Goal: Navigation & Orientation: Find specific page/section

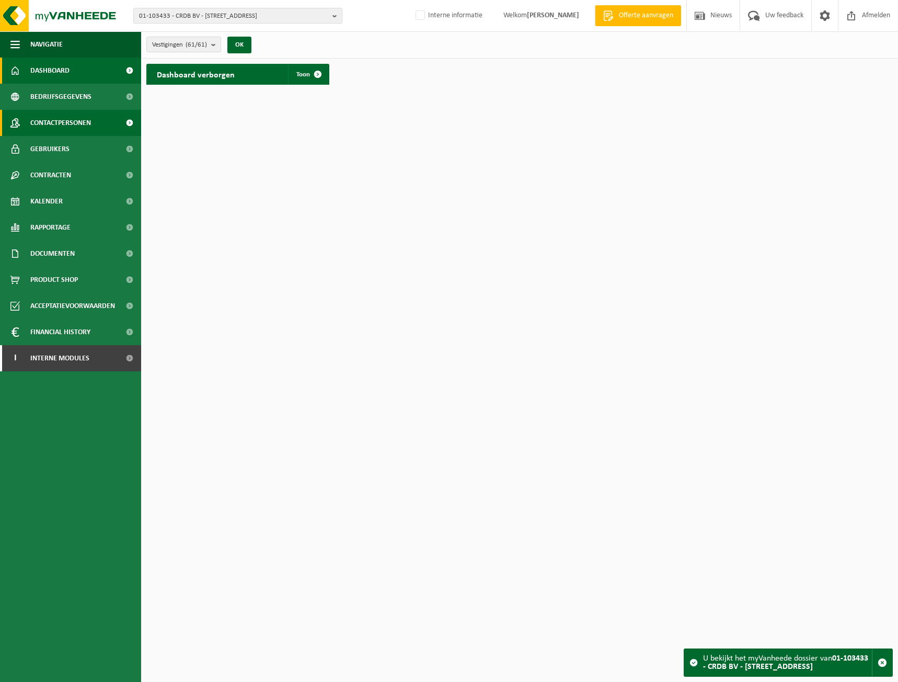
click at [67, 127] on span "Contactpersonen" at bounding box center [60, 123] width 61 height 26
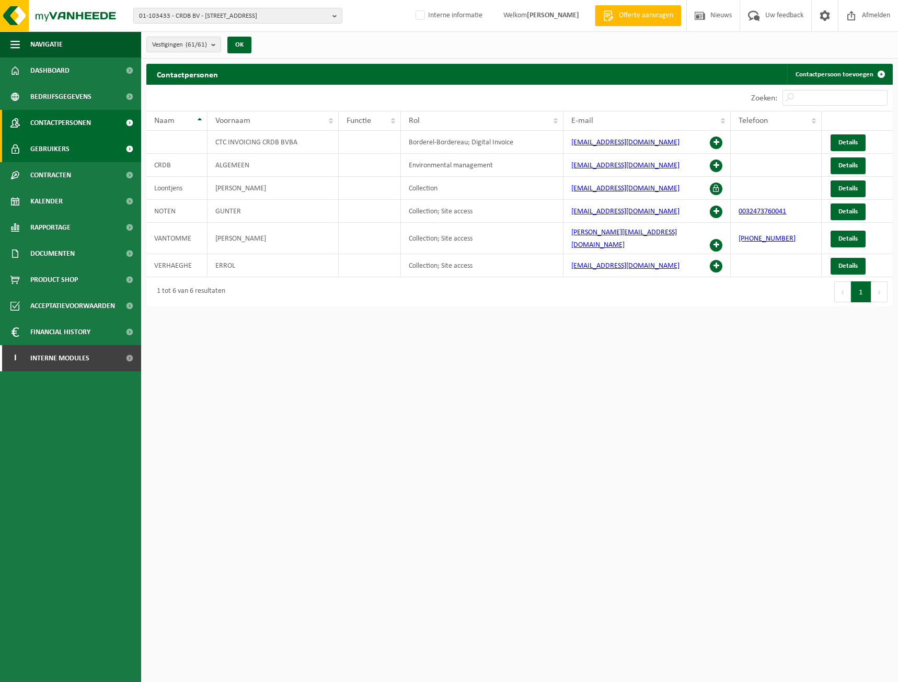
click at [74, 153] on link "Gebruikers" at bounding box center [70, 149] width 141 height 26
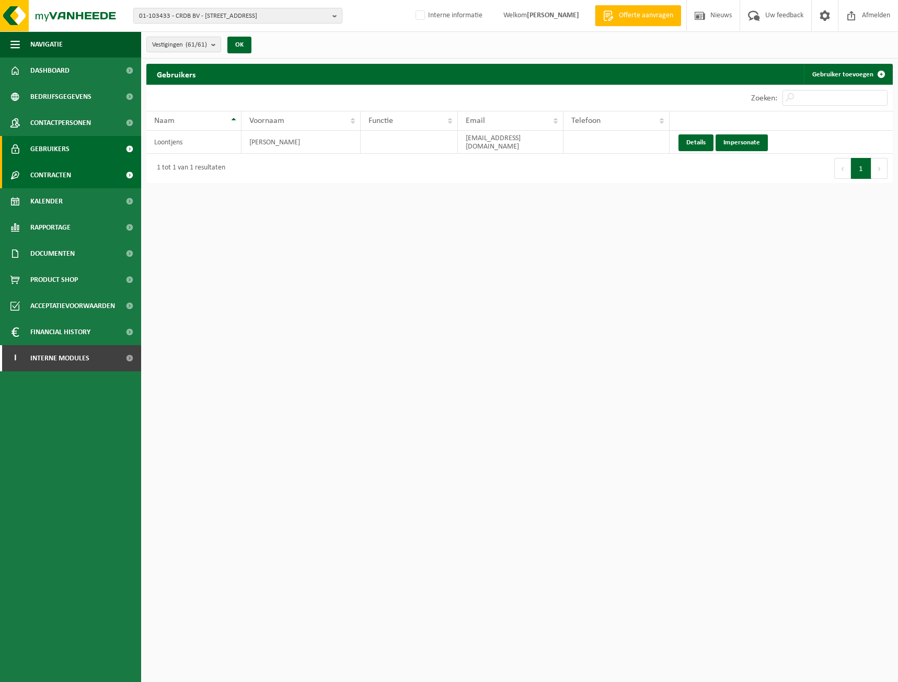
click at [66, 172] on span "Contracten" at bounding box center [50, 175] width 41 height 26
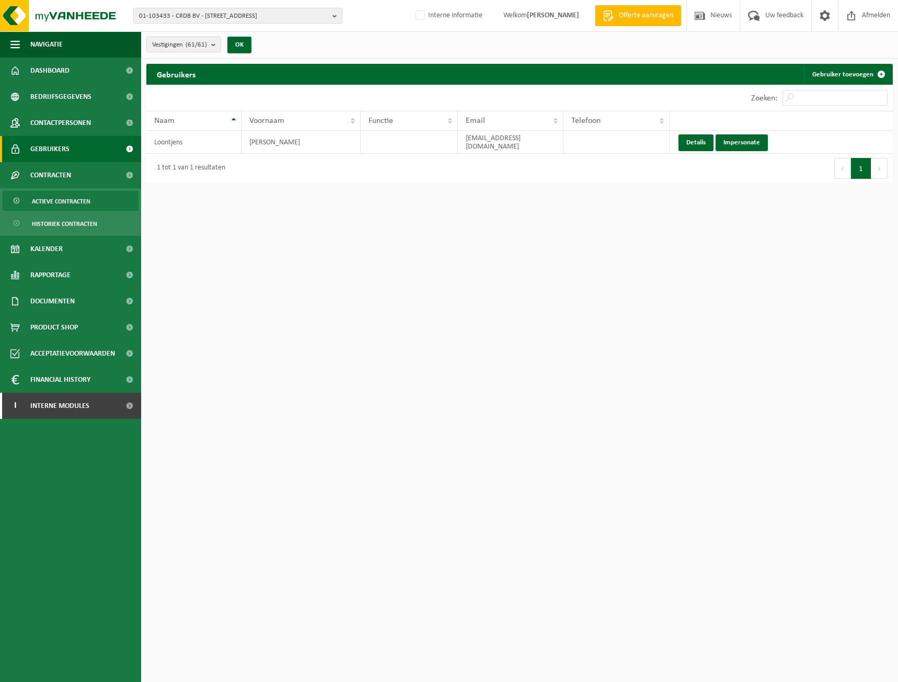
click at [70, 204] on span "Actieve contracten" at bounding box center [61, 201] width 59 height 20
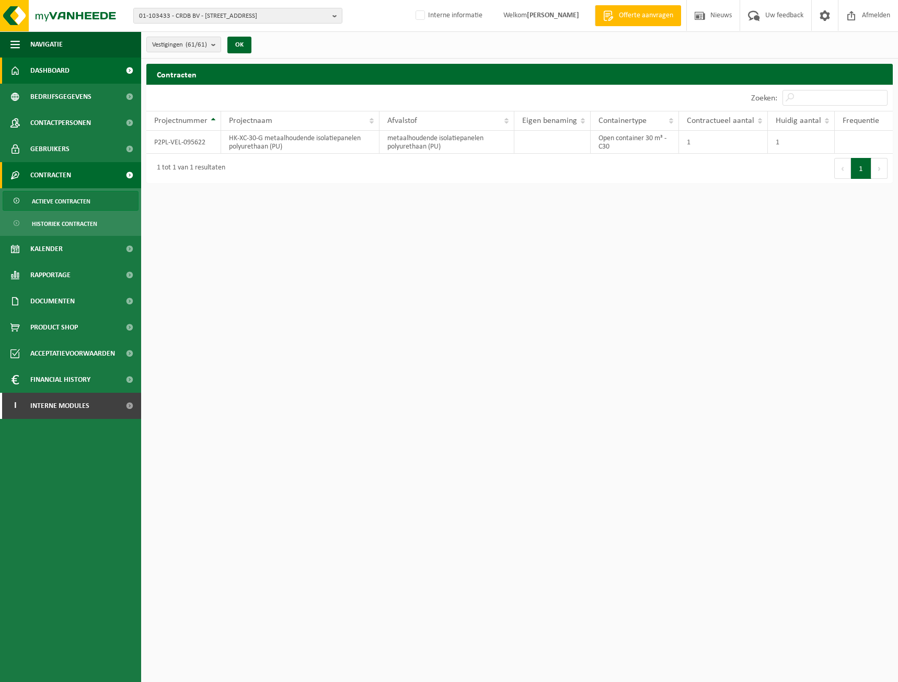
click at [98, 71] on link "Dashboard" at bounding box center [70, 70] width 141 height 26
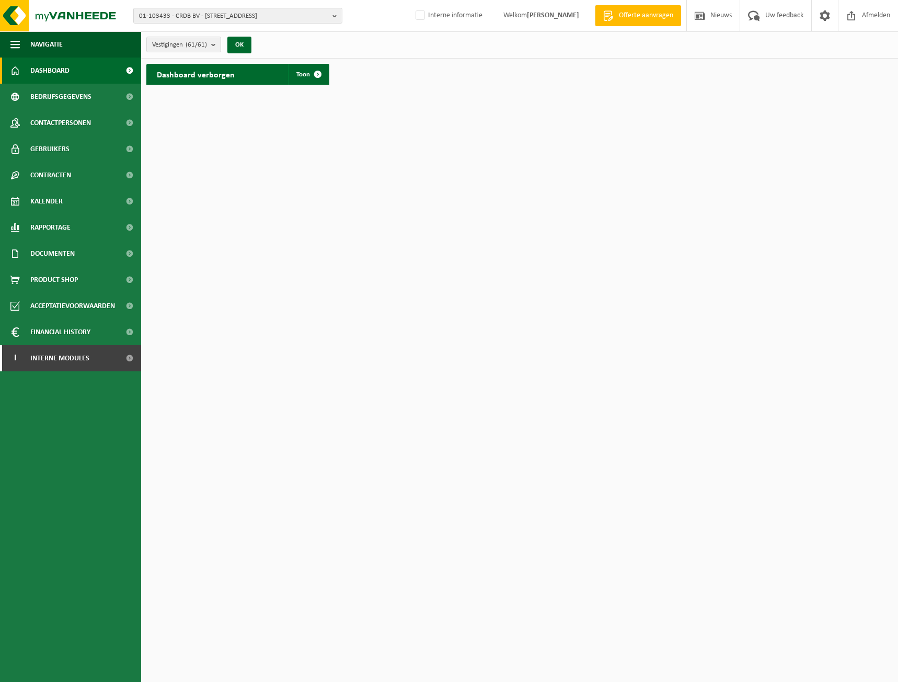
drag, startPoint x: 309, startPoint y: 70, endPoint x: 328, endPoint y: 76, distance: 20.2
click at [309, 70] on span at bounding box center [317, 74] width 21 height 21
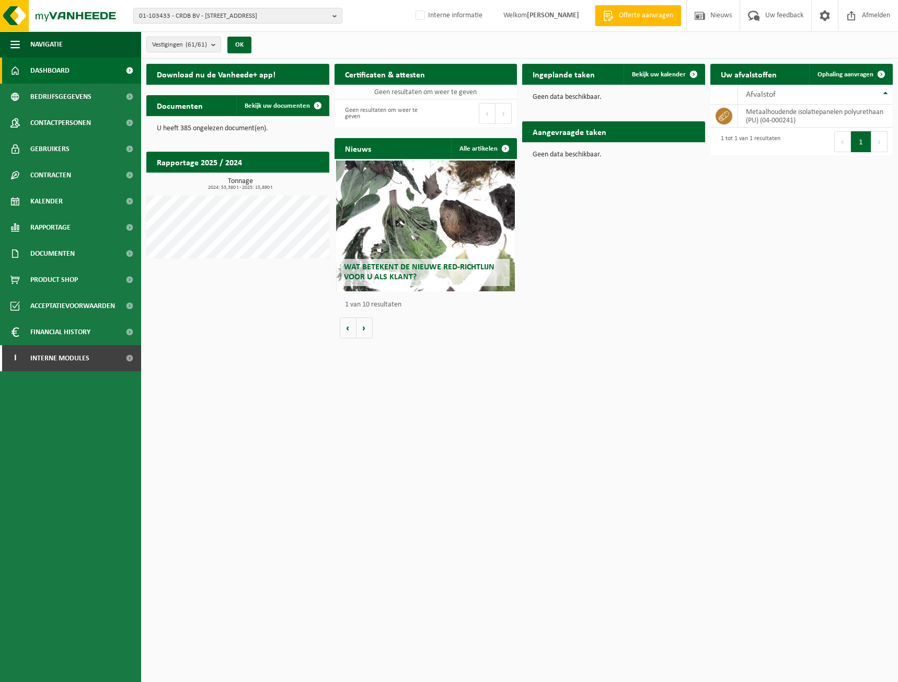
click at [398, 50] on div "Vestigingen (61/61) Alles selecteren Alles deselecteren Actieve selecteren CRDB…" at bounding box center [519, 44] width 757 height 27
click at [62, 189] on span "Kalender" at bounding box center [46, 201] width 32 height 26
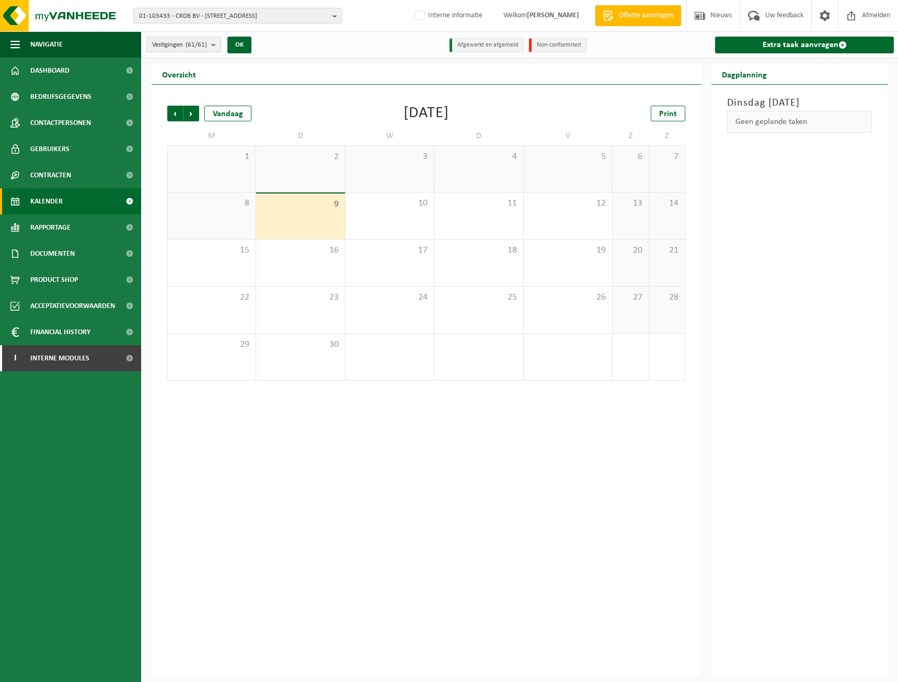
click at [201, 45] on count "(61/61)" at bounding box center [196, 44] width 21 height 7
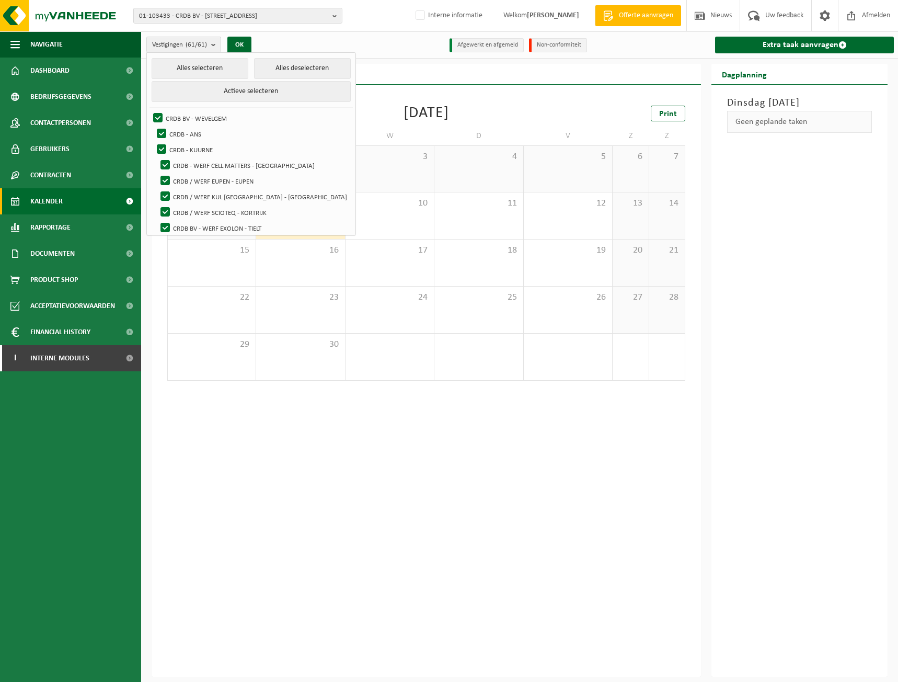
click at [410, 116] on div "September 2025" at bounding box center [426, 114] width 45 height 16
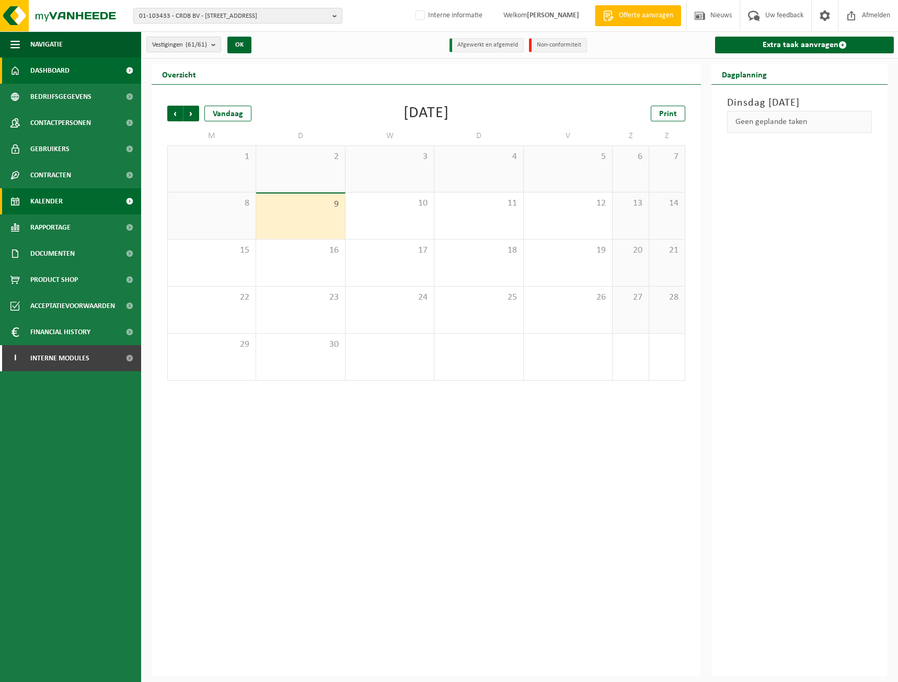
click at [57, 68] on span "Dashboard" at bounding box center [49, 70] width 39 height 26
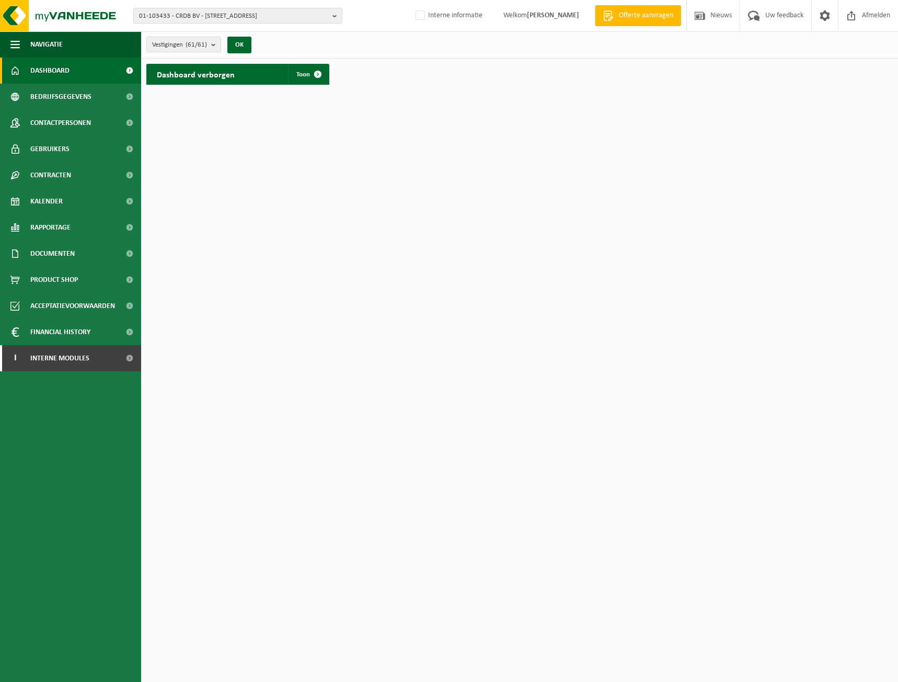
click at [316, 51] on div "Vestigingen (61/61) Alles selecteren Alles deselecteren Actieve selecteren CRDB…" at bounding box center [519, 44] width 757 height 27
click at [68, 72] on span "Dashboard" at bounding box center [49, 70] width 39 height 26
click at [67, 97] on span "Bedrijfsgegevens" at bounding box center [60, 97] width 61 height 26
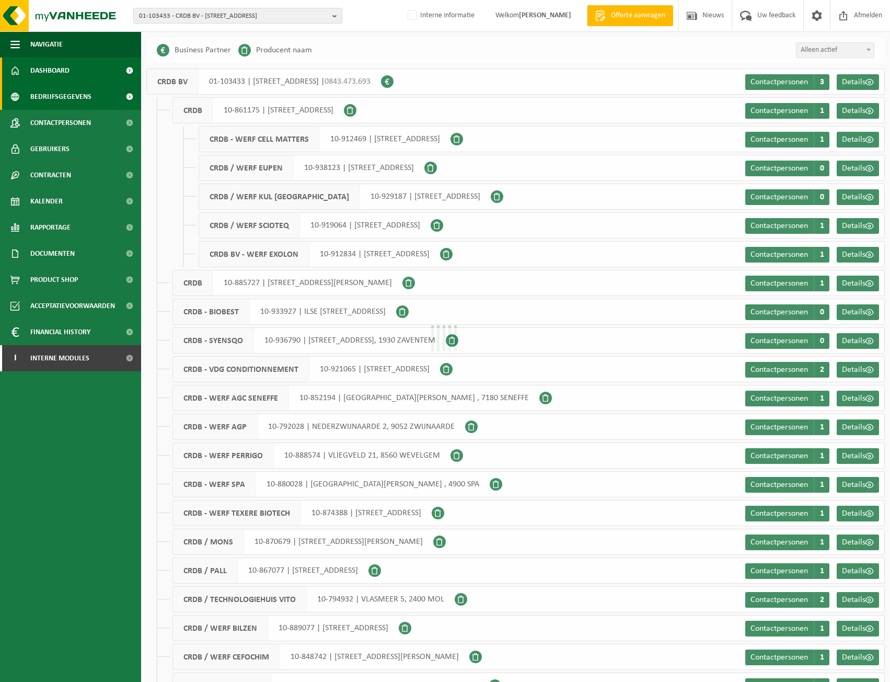
click at [86, 68] on link "Dashboard" at bounding box center [70, 70] width 141 height 26
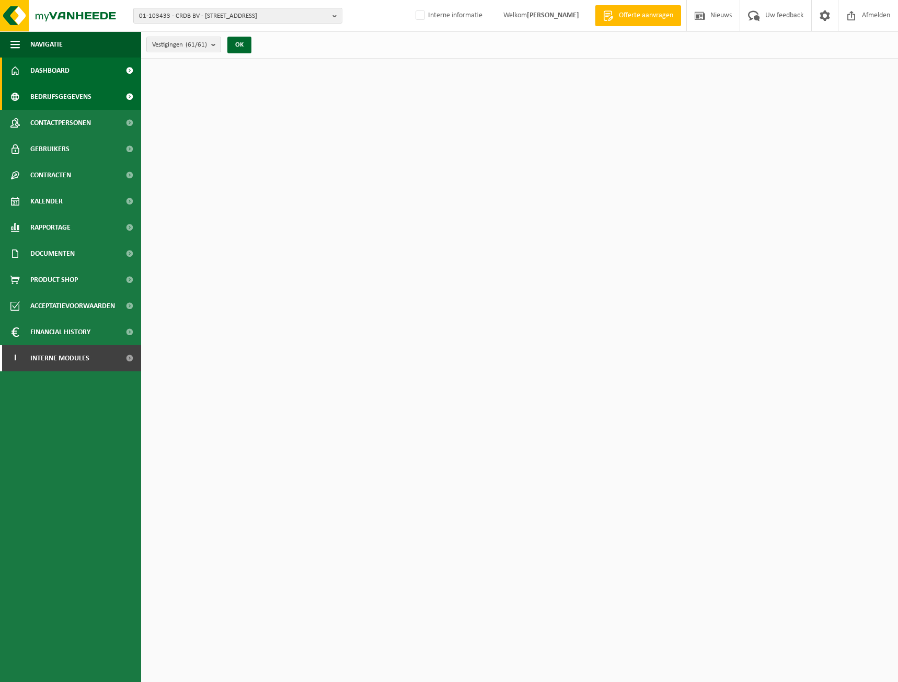
click at [75, 87] on span "Bedrijfsgegevens" at bounding box center [60, 97] width 61 height 26
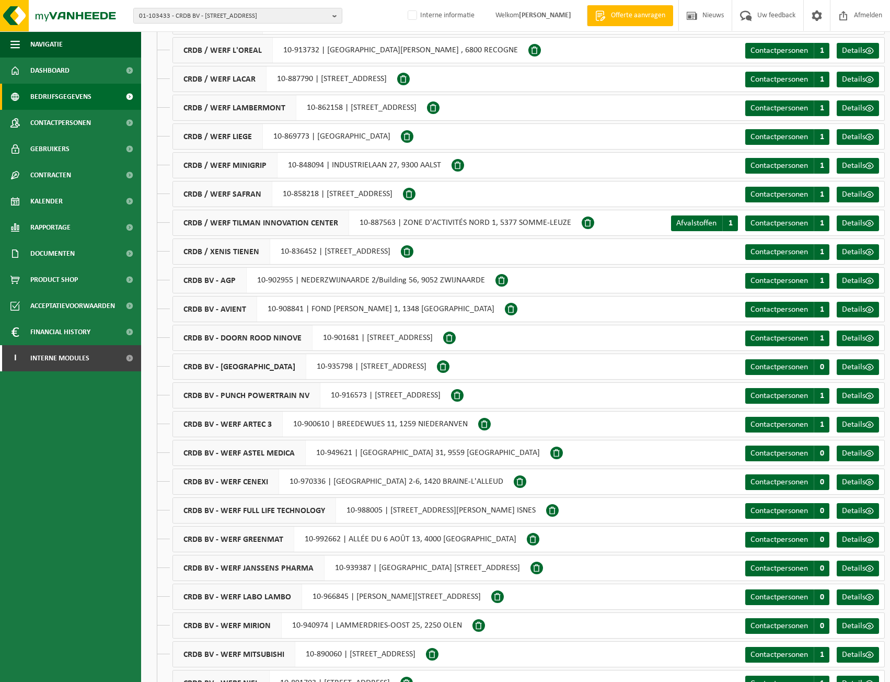
scroll to position [1154, 0]
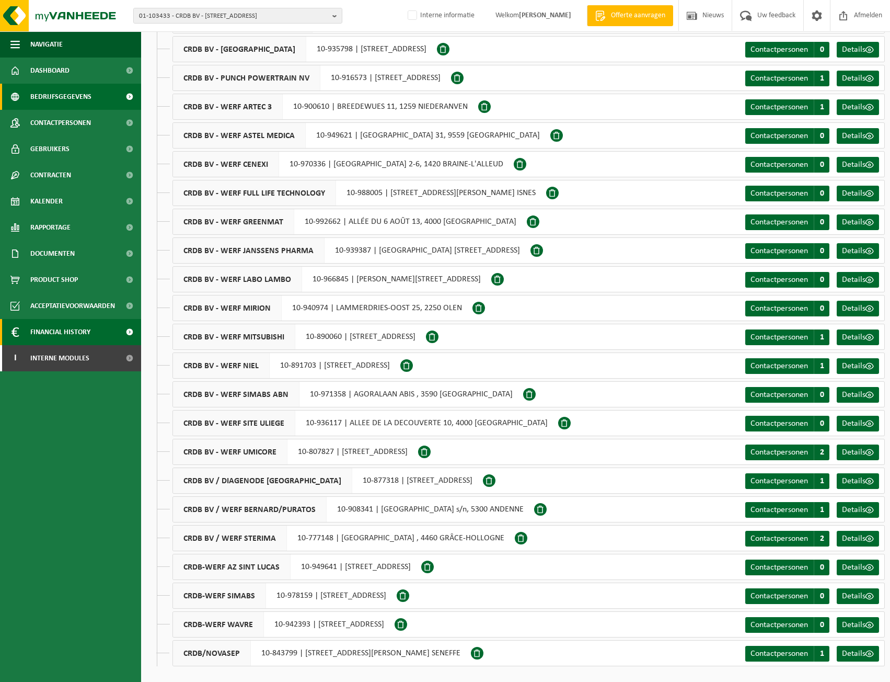
click at [54, 327] on span "Financial History" at bounding box center [60, 332] width 60 height 26
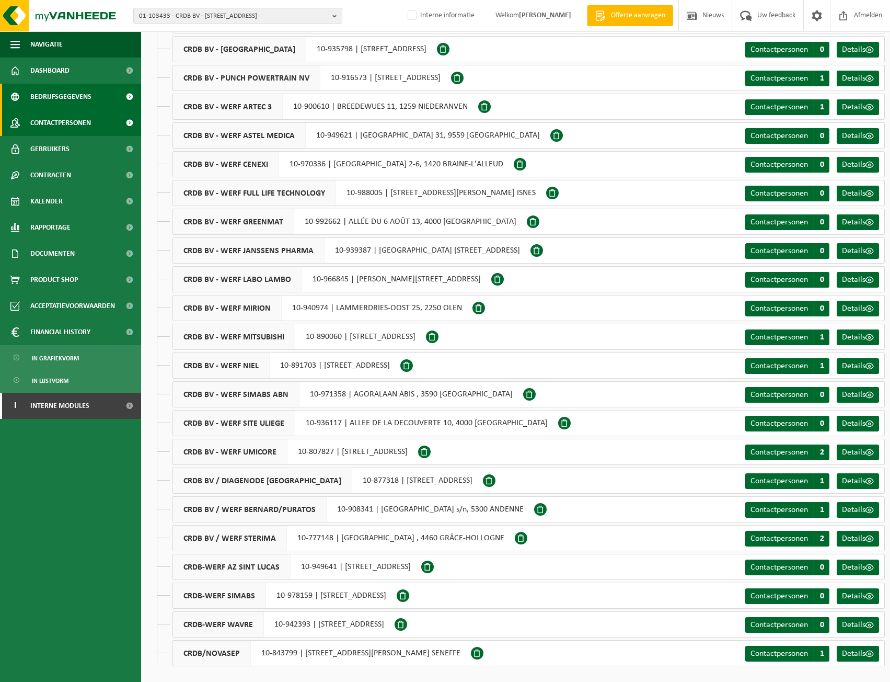
click at [89, 125] on span "Contactpersonen" at bounding box center [60, 123] width 61 height 26
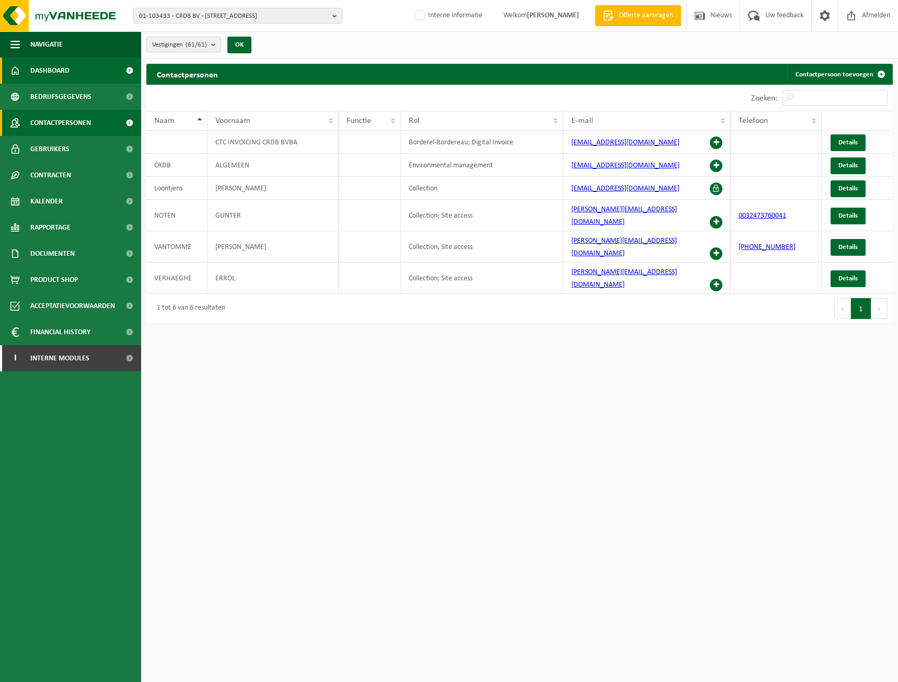
click at [104, 66] on link "Dashboard" at bounding box center [70, 70] width 141 height 26
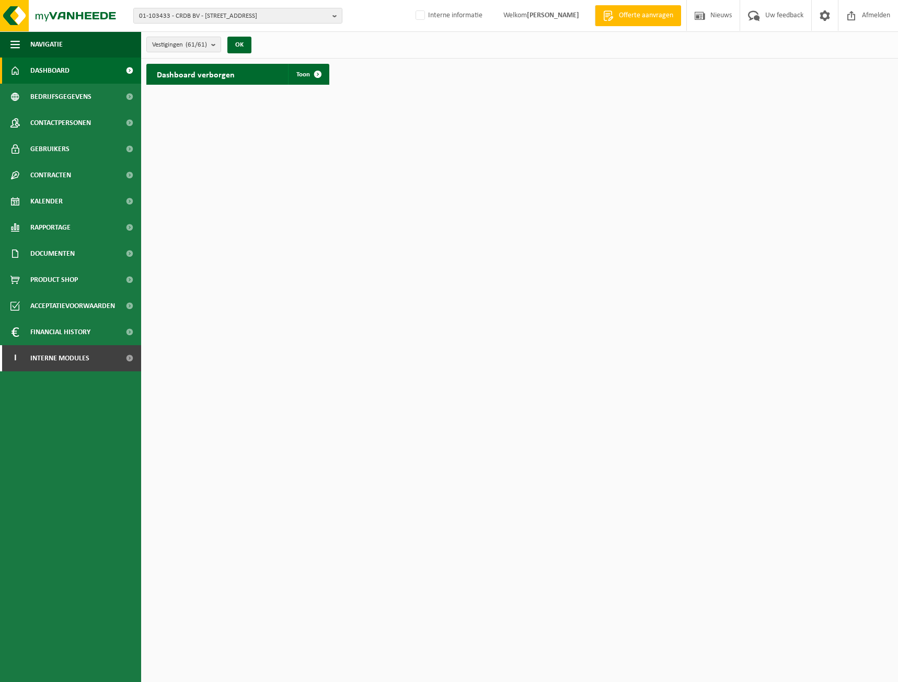
click at [396, 45] on div "Vestigingen (61/61) Alles selecteren Alles deselecteren Actieve selecteren CRDB…" at bounding box center [519, 44] width 757 height 27
click at [66, 97] on span "Bedrijfsgegevens" at bounding box center [60, 97] width 61 height 26
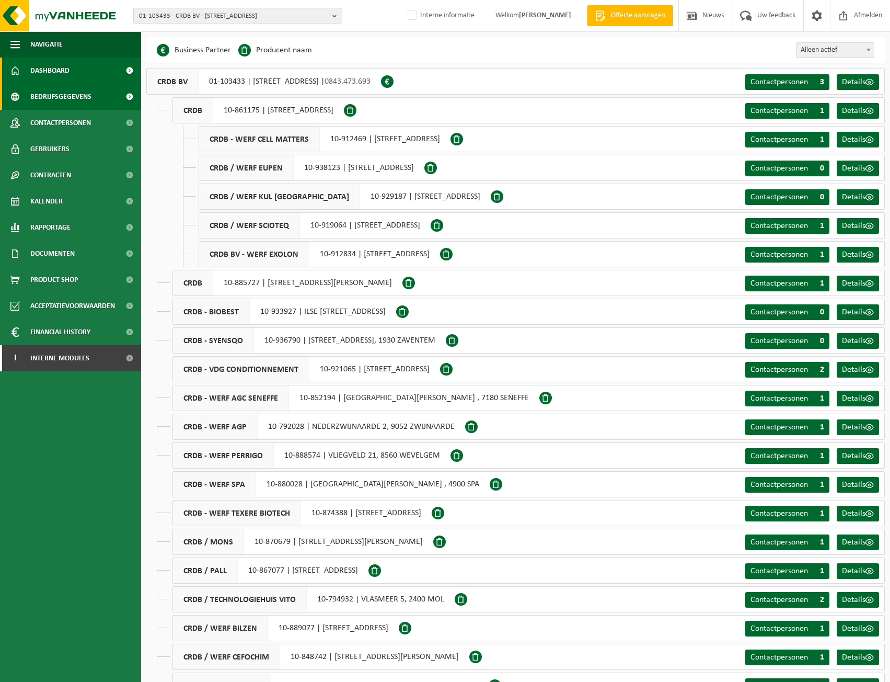
click at [74, 82] on link "Dashboard" at bounding box center [70, 70] width 141 height 26
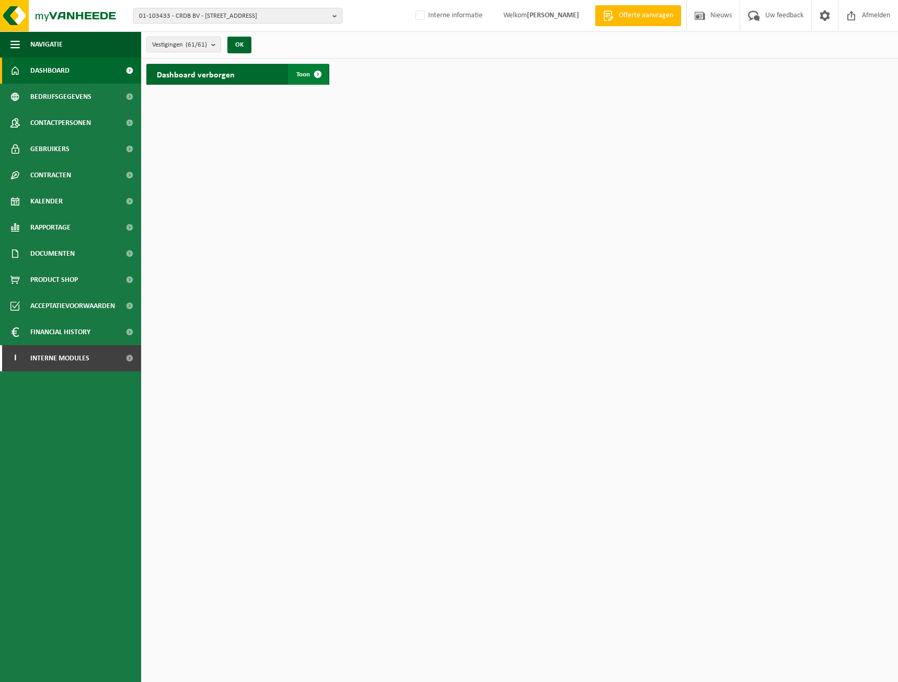
click at [315, 82] on span at bounding box center [317, 74] width 21 height 21
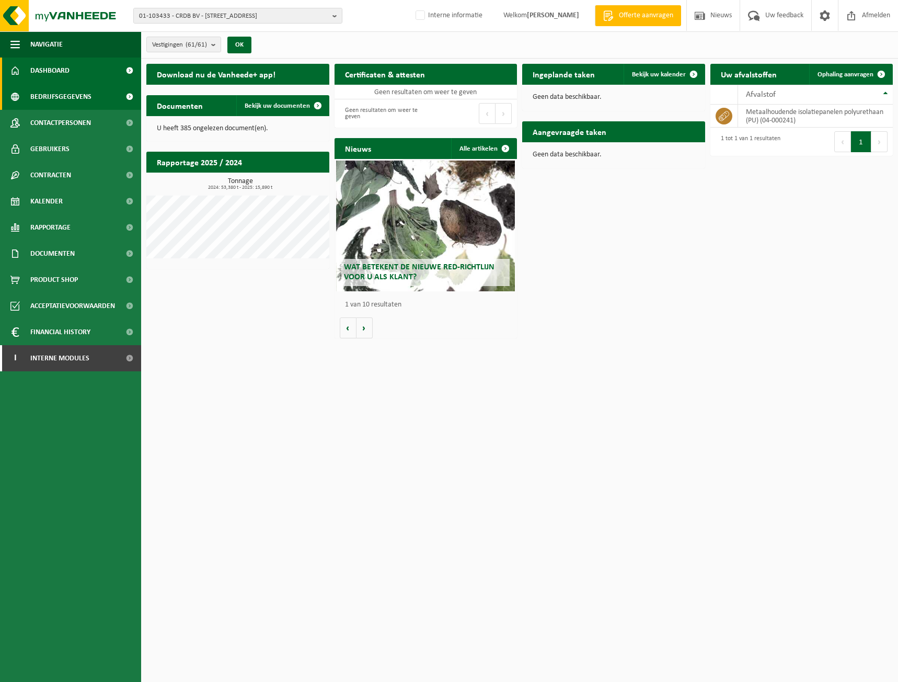
click at [78, 101] on span "Bedrijfsgegevens" at bounding box center [60, 97] width 61 height 26
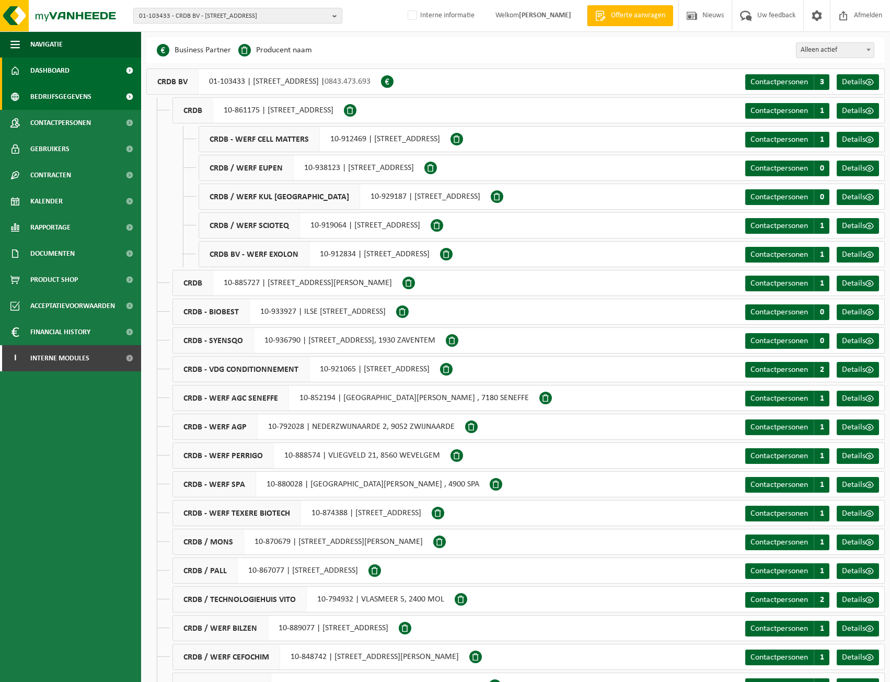
click at [32, 68] on span "Dashboard" at bounding box center [49, 70] width 39 height 26
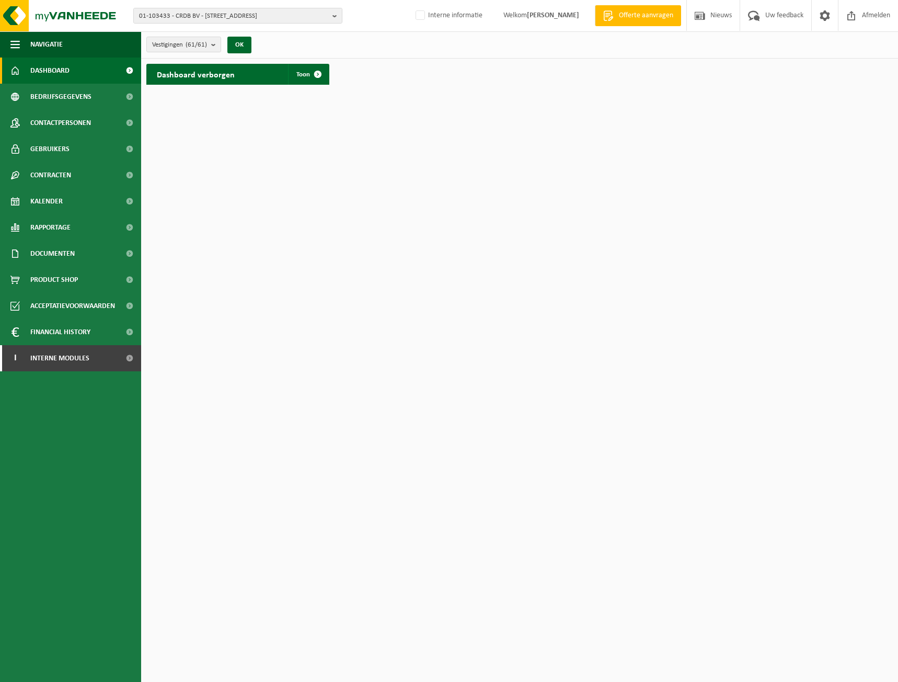
click at [394, 59] on div "Dashboard verborgen Toon" at bounding box center [520, 74] width 752 height 31
click at [72, 74] on link "Dashboard" at bounding box center [70, 70] width 141 height 26
click at [170, 21] on span "01-103433 - CRDB BV - [STREET_ADDRESS]" at bounding box center [233, 16] width 189 height 16
paste input "01-902810"
type input "01-902810"
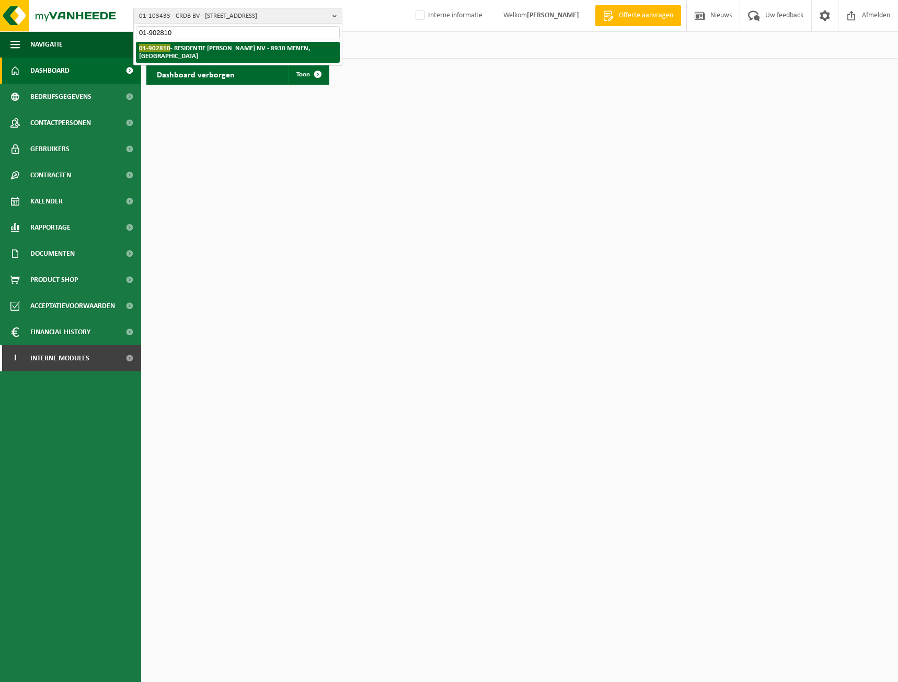
click at [175, 53] on strong "01-902810 - RESIDENTIE [PERSON_NAME] NV - 8930 [GEOGRAPHIC_DATA]" at bounding box center [224, 52] width 171 height 16
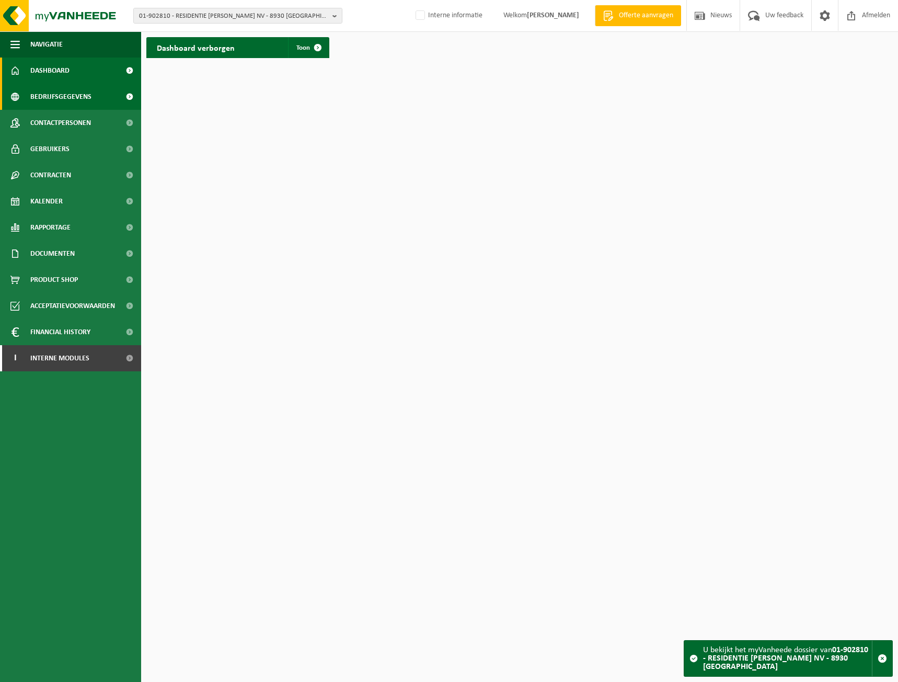
click at [79, 95] on span "Bedrijfsgegevens" at bounding box center [60, 97] width 61 height 26
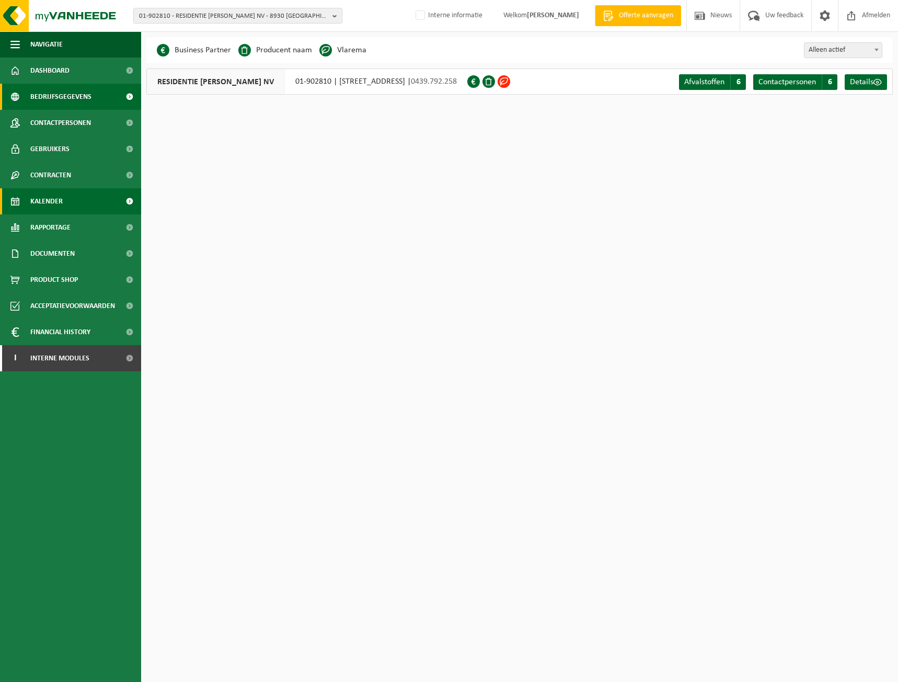
click at [71, 205] on link "Kalender" at bounding box center [70, 201] width 141 height 26
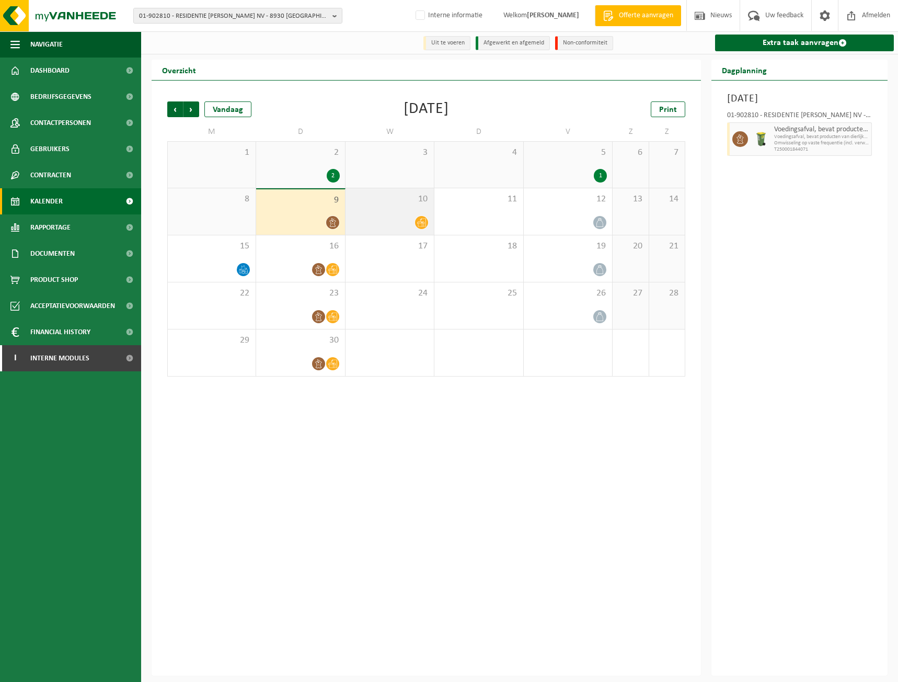
click at [416, 215] on div "10" at bounding box center [390, 211] width 88 height 47
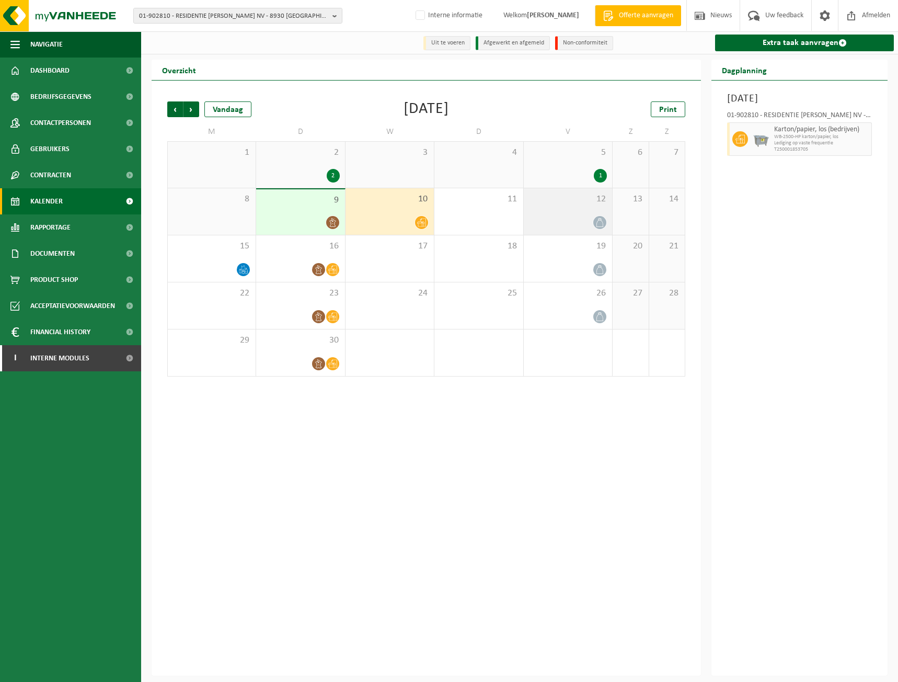
click at [543, 210] on div "12" at bounding box center [568, 211] width 88 height 47
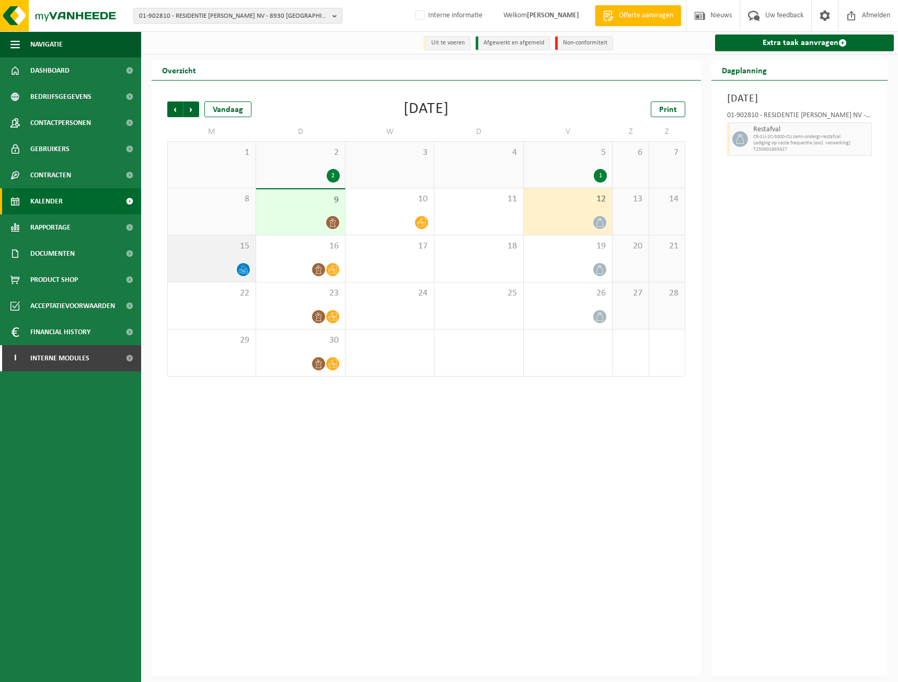
click at [227, 253] on div "15" at bounding box center [212, 258] width 88 height 47
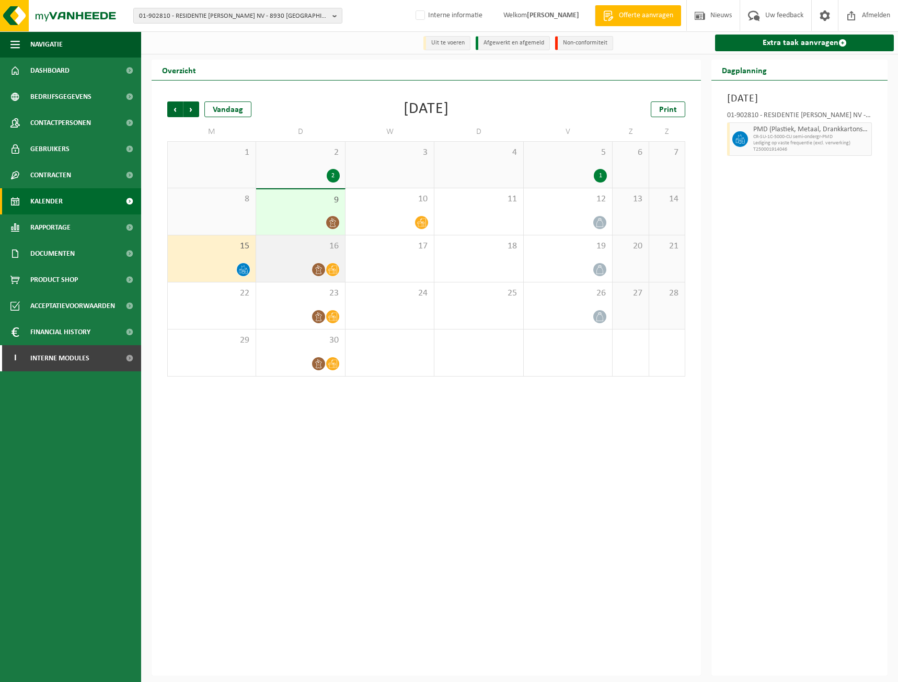
click at [290, 252] on span "16" at bounding box center [300, 245] width 78 height 11
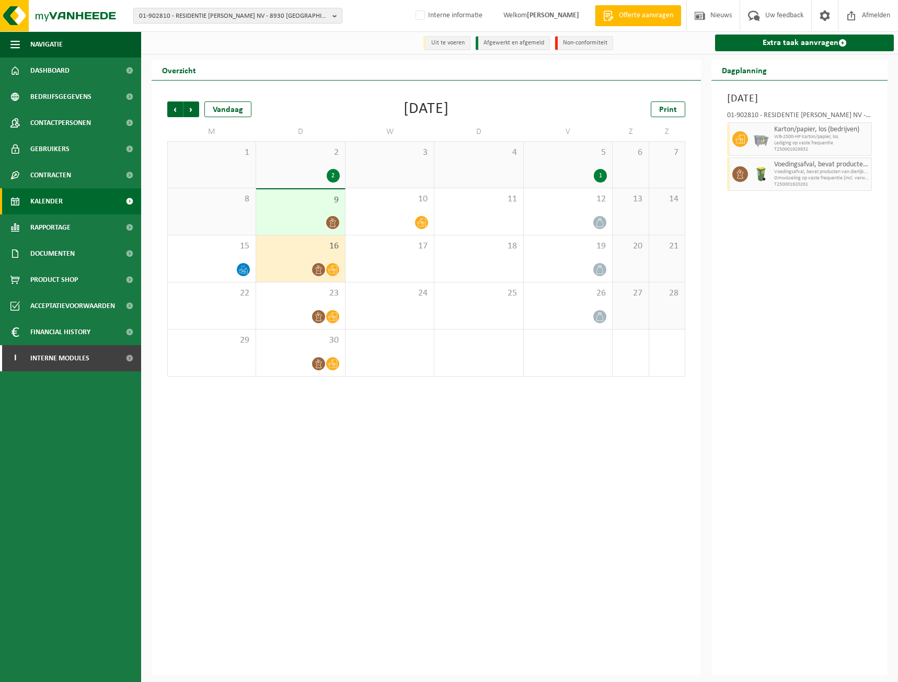
click at [292, 266] on div at bounding box center [300, 269] width 78 height 14
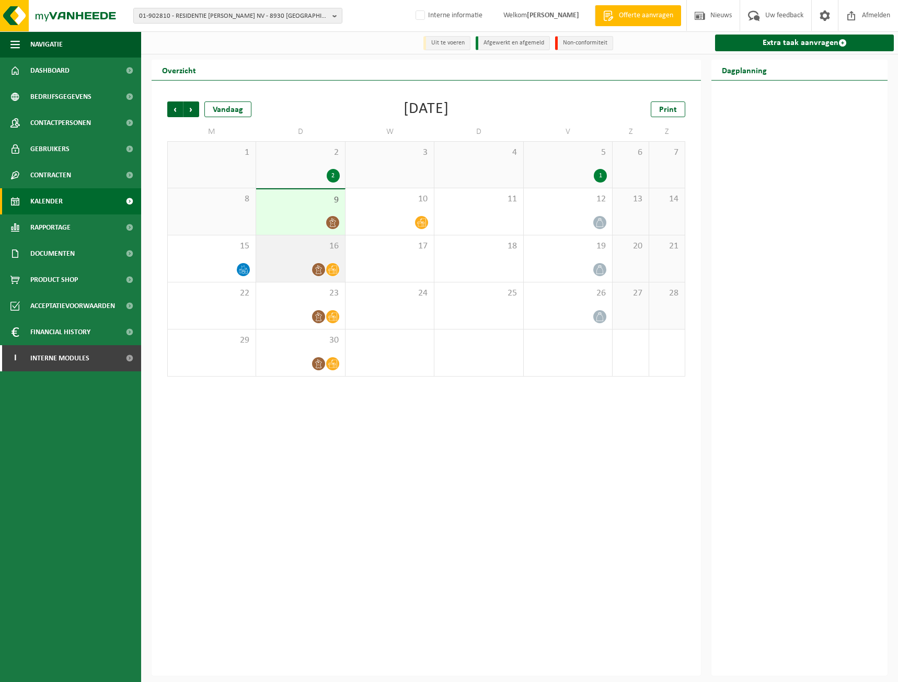
click at [294, 261] on div "16" at bounding box center [300, 258] width 88 height 47
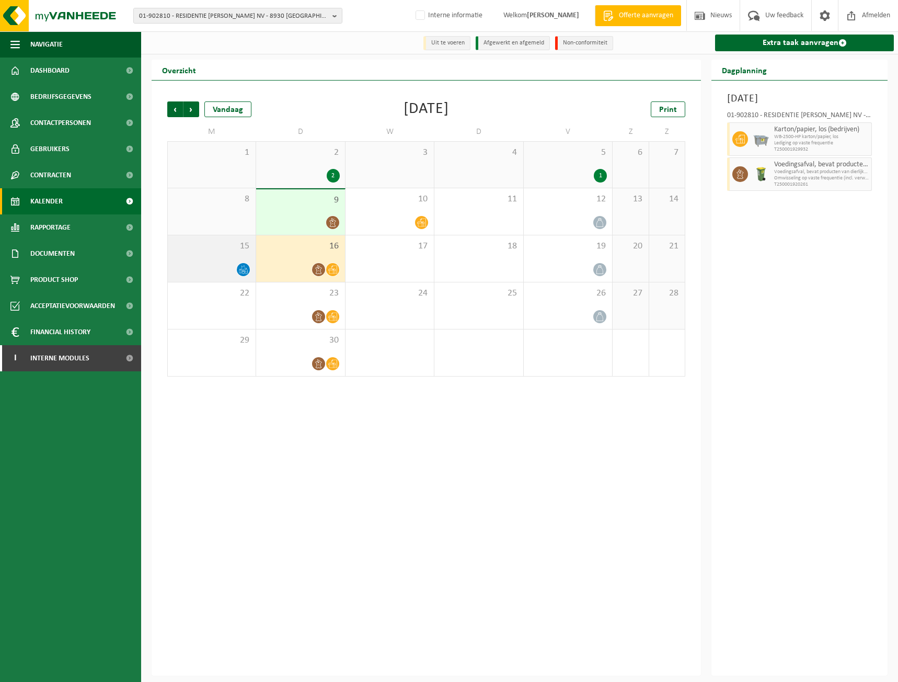
click at [243, 255] on div "15" at bounding box center [212, 258] width 88 height 47
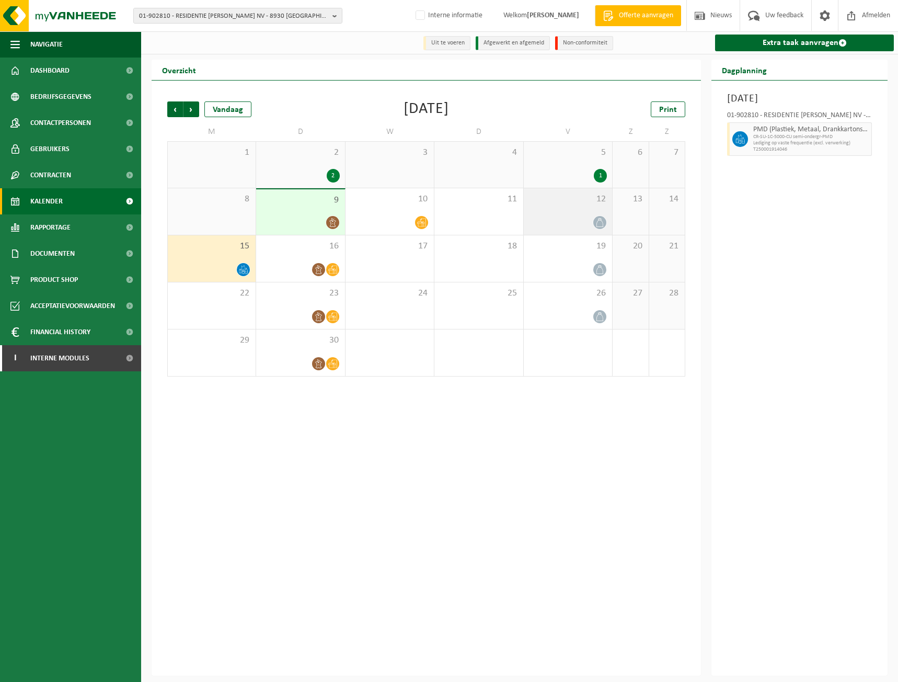
click at [606, 214] on div "12" at bounding box center [568, 211] width 88 height 47
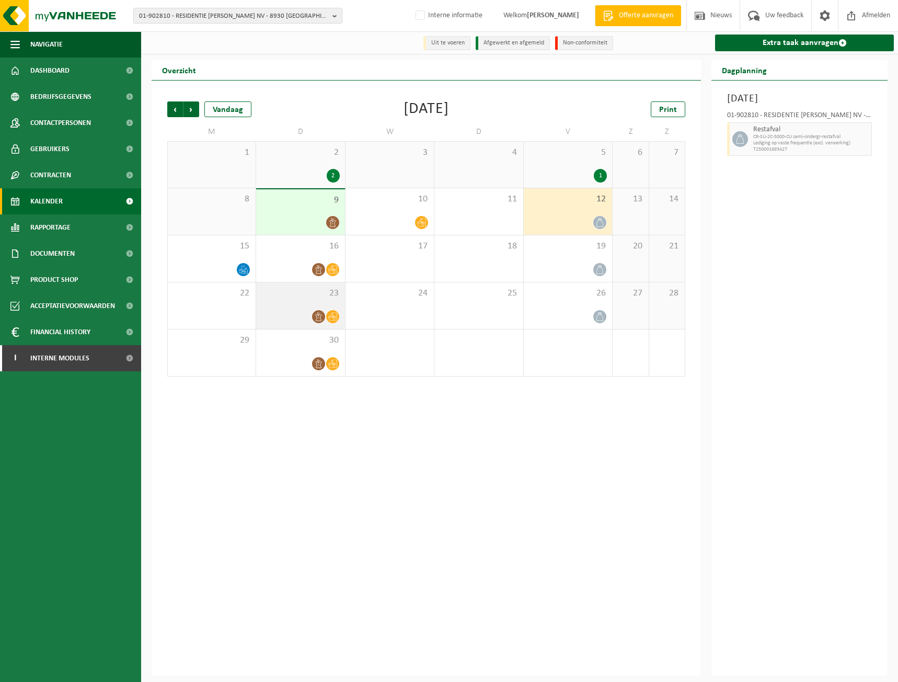
click at [322, 318] on icon at bounding box center [318, 316] width 9 height 9
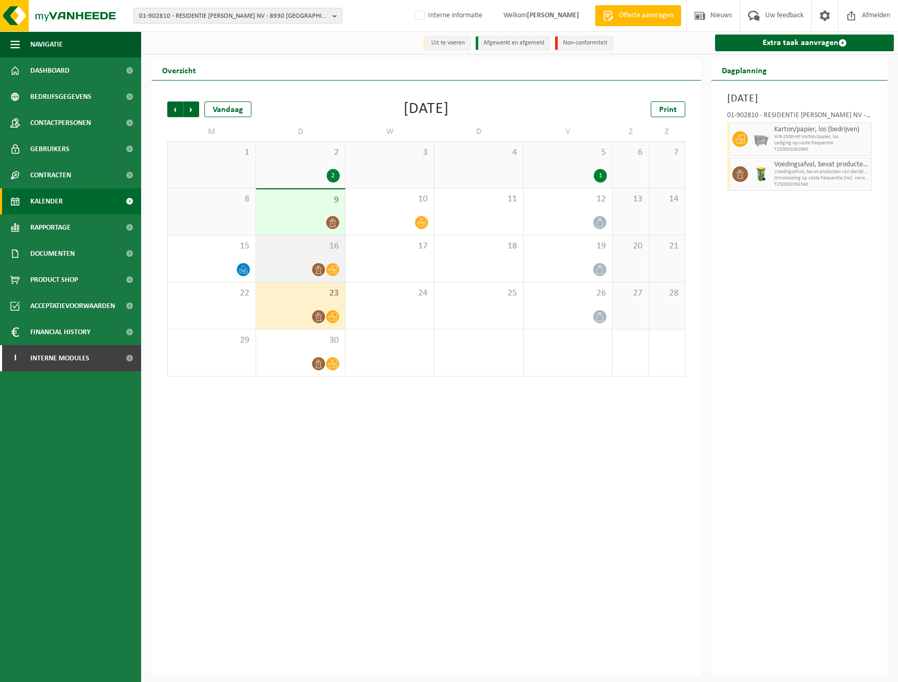
click at [312, 254] on div "16" at bounding box center [300, 258] width 88 height 47
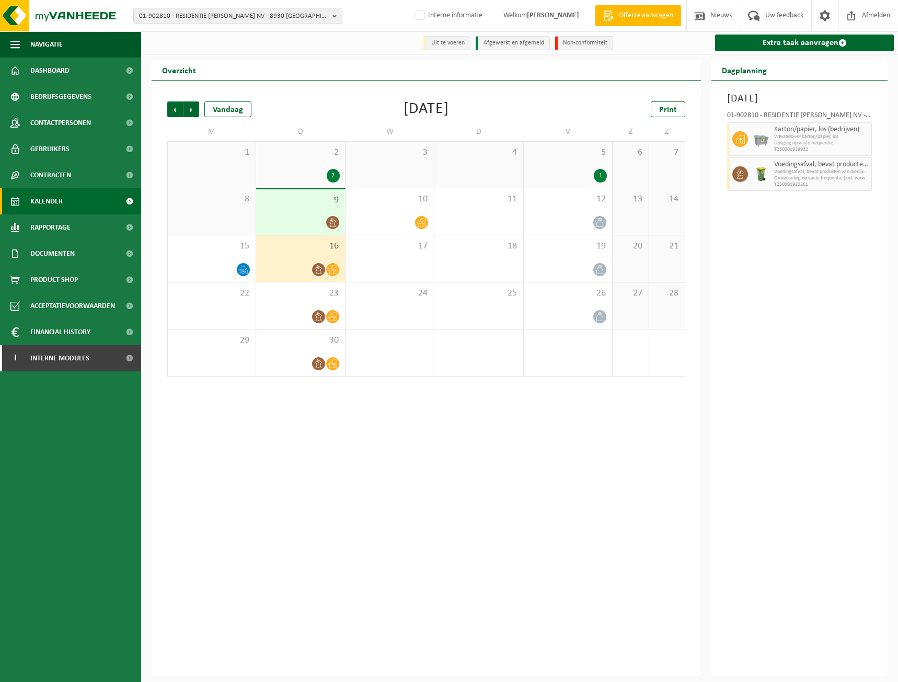
click at [419, 619] on div "Vorige Volgende Vandaag [DATE] Print M D W D V Z Z 1 2 2 3 4 5 1 6 7 8 9 10 11 …" at bounding box center [426, 377] width 549 height 595
